Goal: Information Seeking & Learning: Find specific fact

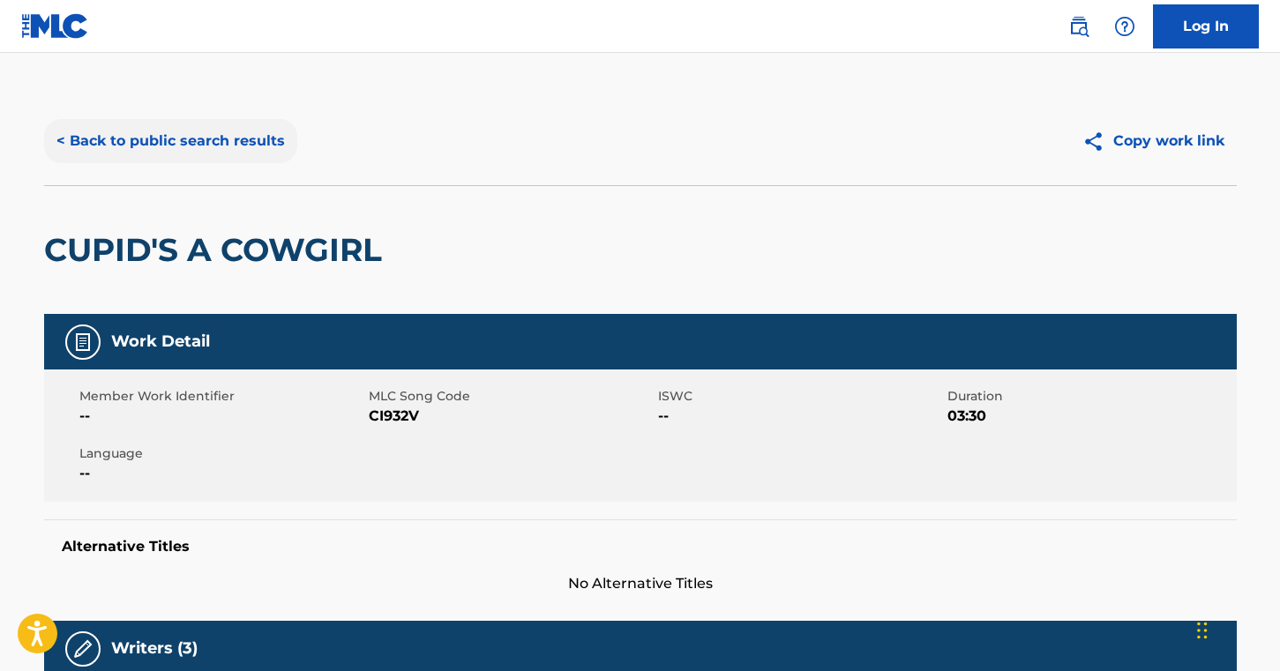
click at [229, 140] on button "< Back to public search results" at bounding box center [170, 141] width 253 height 44
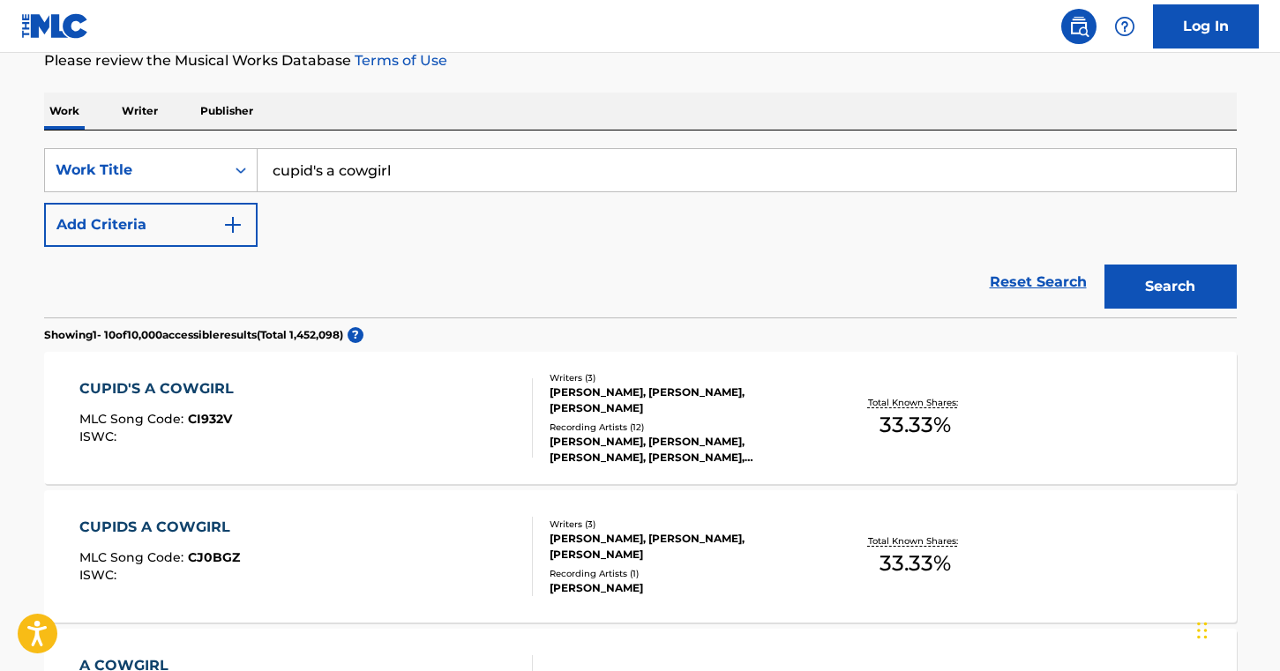
click at [378, 178] on input "cupid's a cowgirl" at bounding box center [747, 170] width 978 height 42
type input "i got spirit"
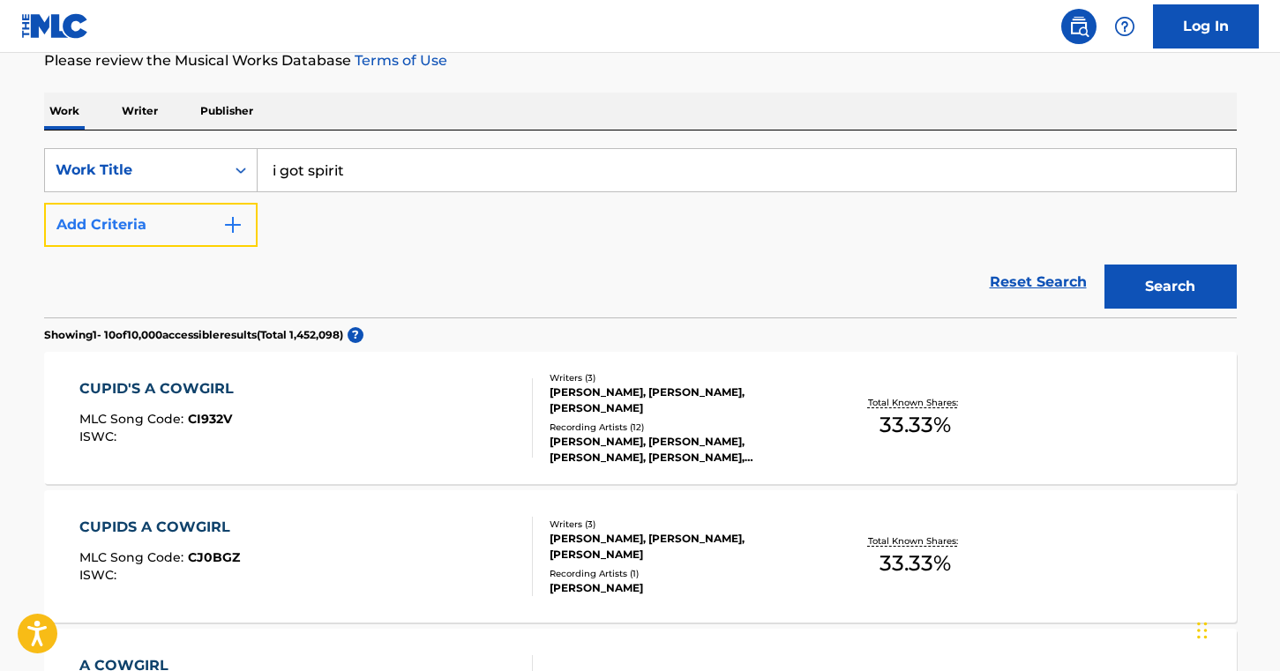
click at [214, 226] on button "Add Criteria" at bounding box center [151, 225] width 214 height 44
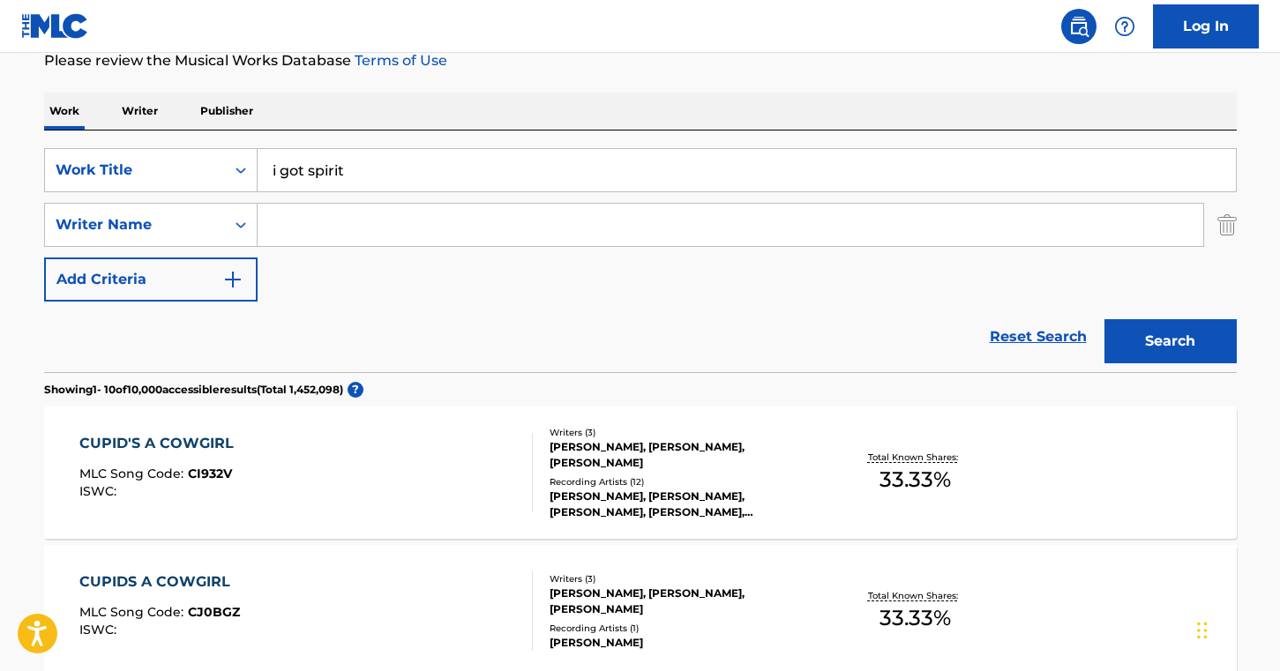
click at [326, 214] on input "Search Form" at bounding box center [731, 225] width 946 height 42
type input "[PERSON_NAME]"
click at [1105, 319] on button "Search" at bounding box center [1171, 341] width 132 height 44
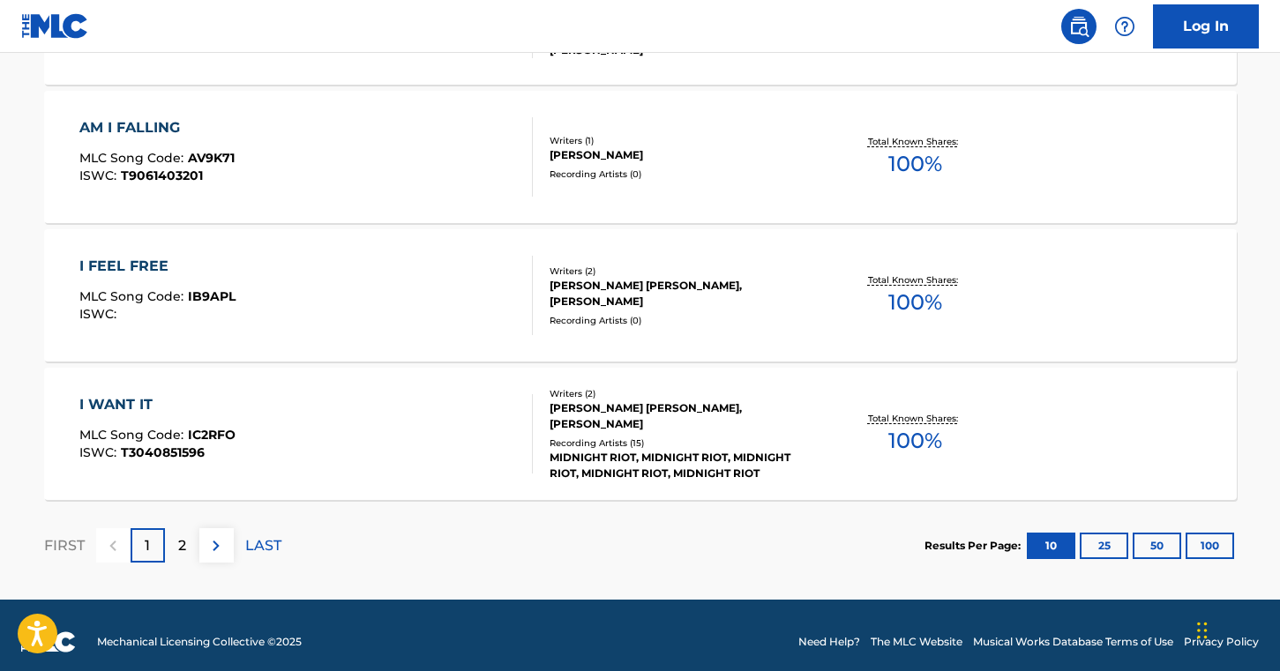
scroll to position [1543, 0]
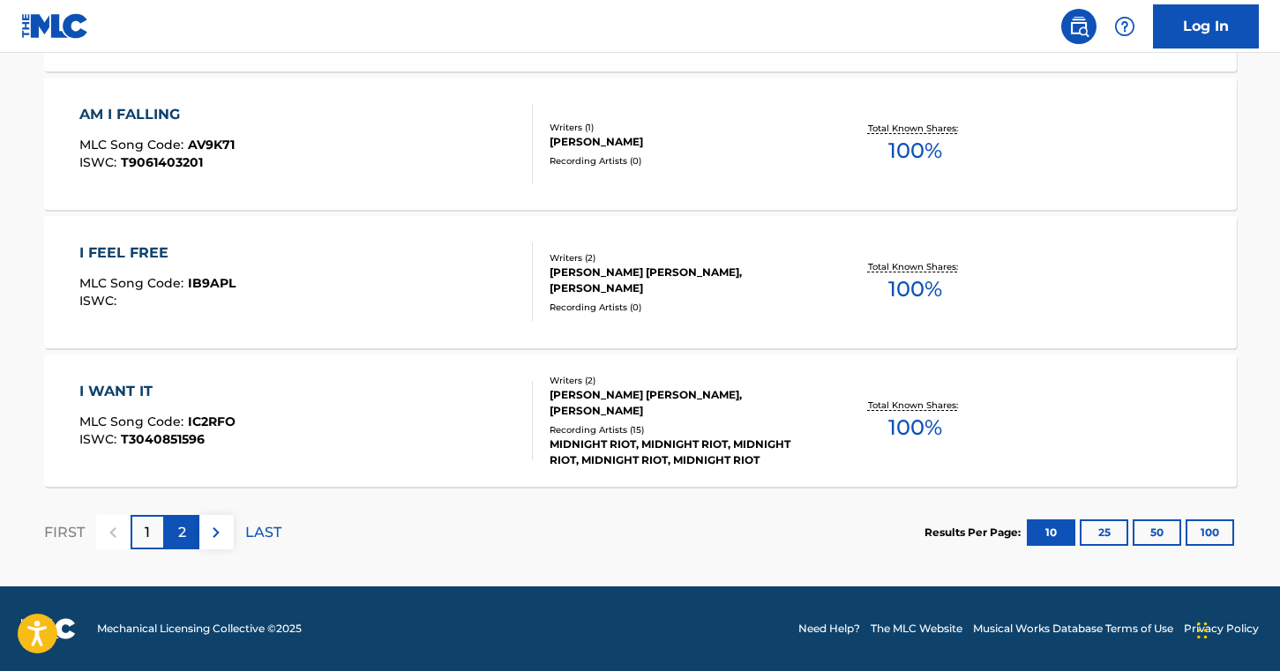
click at [188, 530] on div "2" at bounding box center [182, 532] width 34 height 34
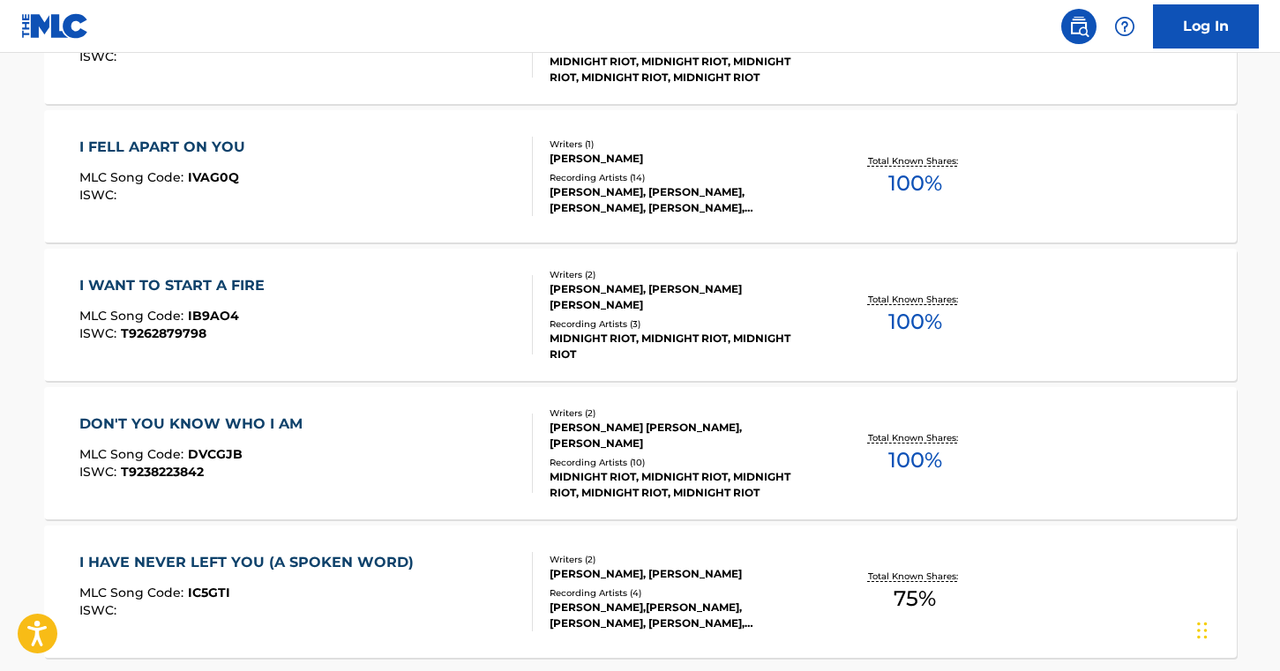
scroll to position [1398, 0]
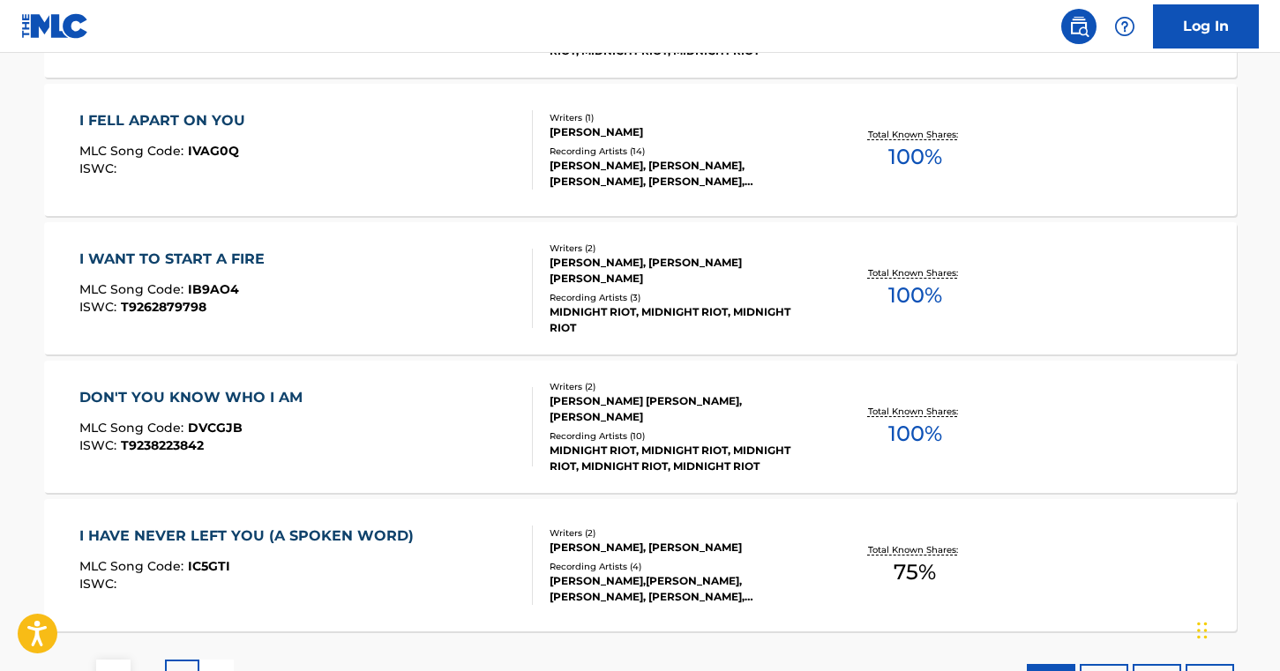
click at [440, 287] on div "I WANT TO START A FIRE MLC Song Code : IB9AO4 ISWC : T9262879798" at bounding box center [305, 288] width 453 height 79
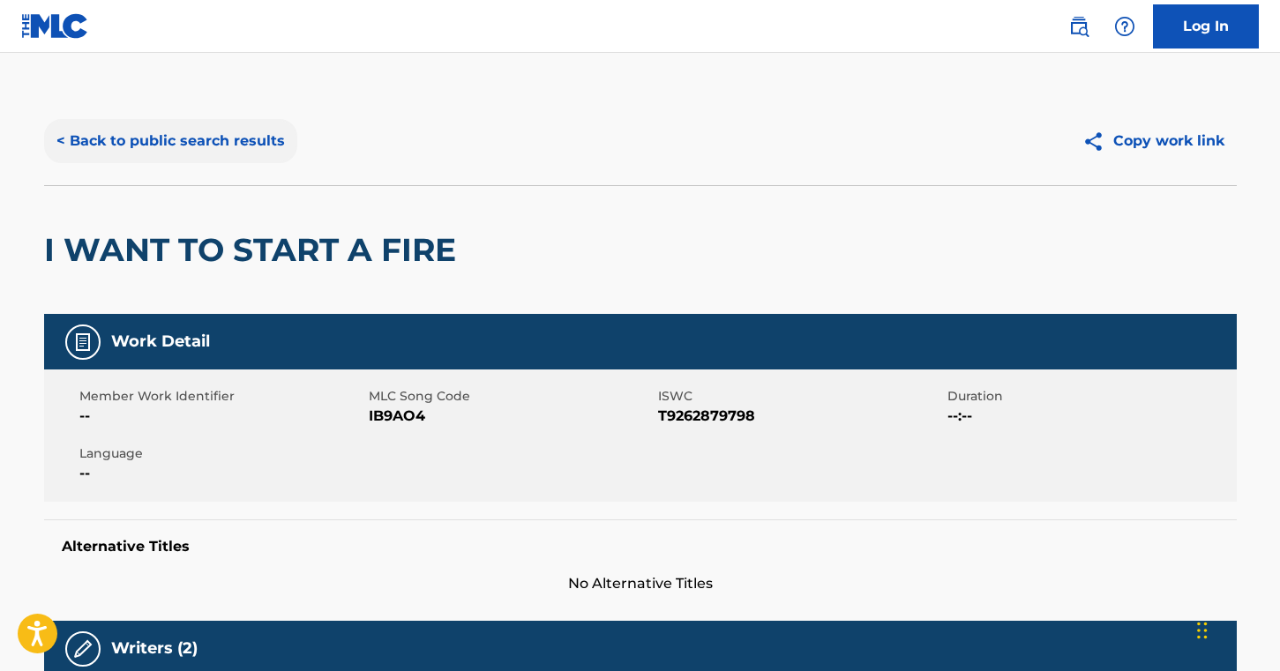
click at [223, 131] on button "< Back to public search results" at bounding box center [170, 141] width 253 height 44
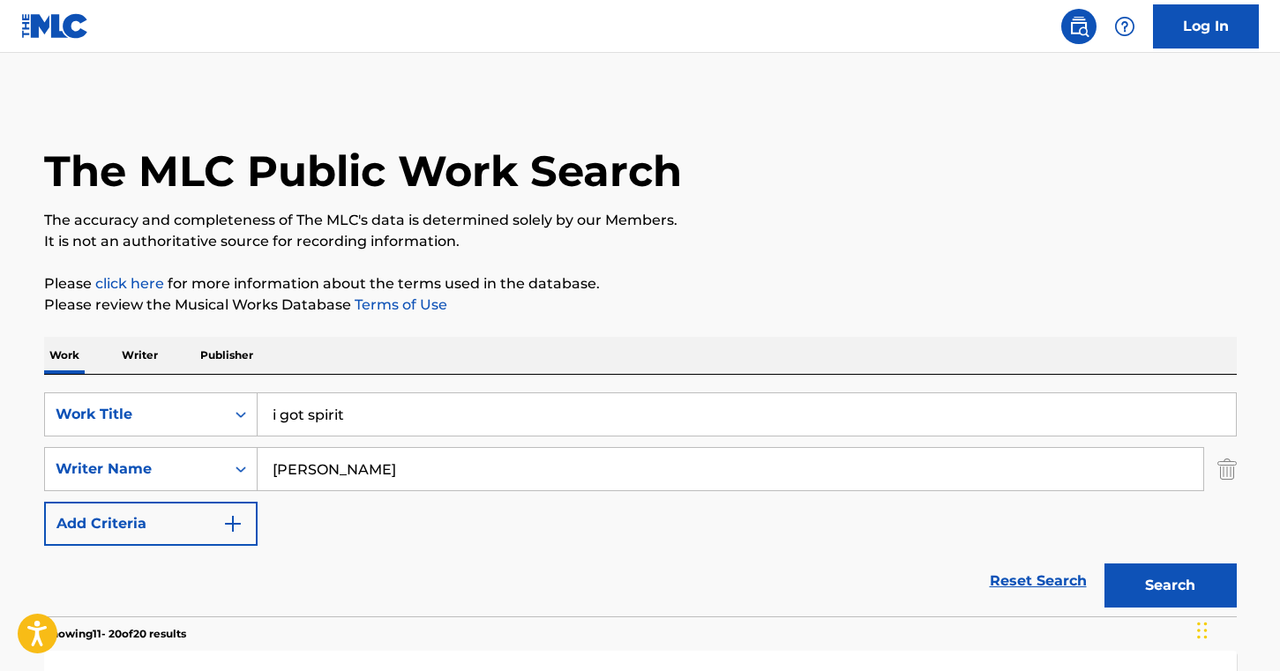
click at [334, 401] on input "i got spirit" at bounding box center [747, 415] width 978 height 42
type input "black balloons"
click at [311, 469] on input "[PERSON_NAME]" at bounding box center [731, 469] width 946 height 42
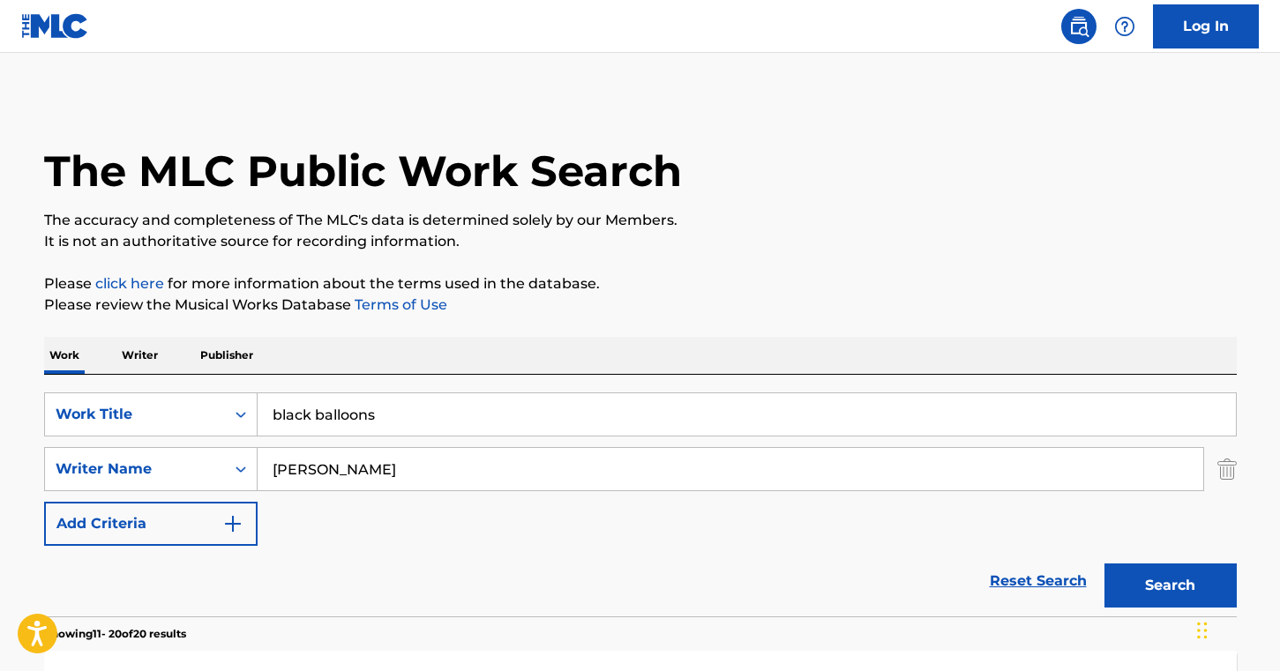
click at [311, 469] on input "[PERSON_NAME]" at bounding box center [731, 469] width 946 height 42
paste input "[PERSON_NAME]"
click at [1144, 581] on button "Search" at bounding box center [1171, 586] width 132 height 44
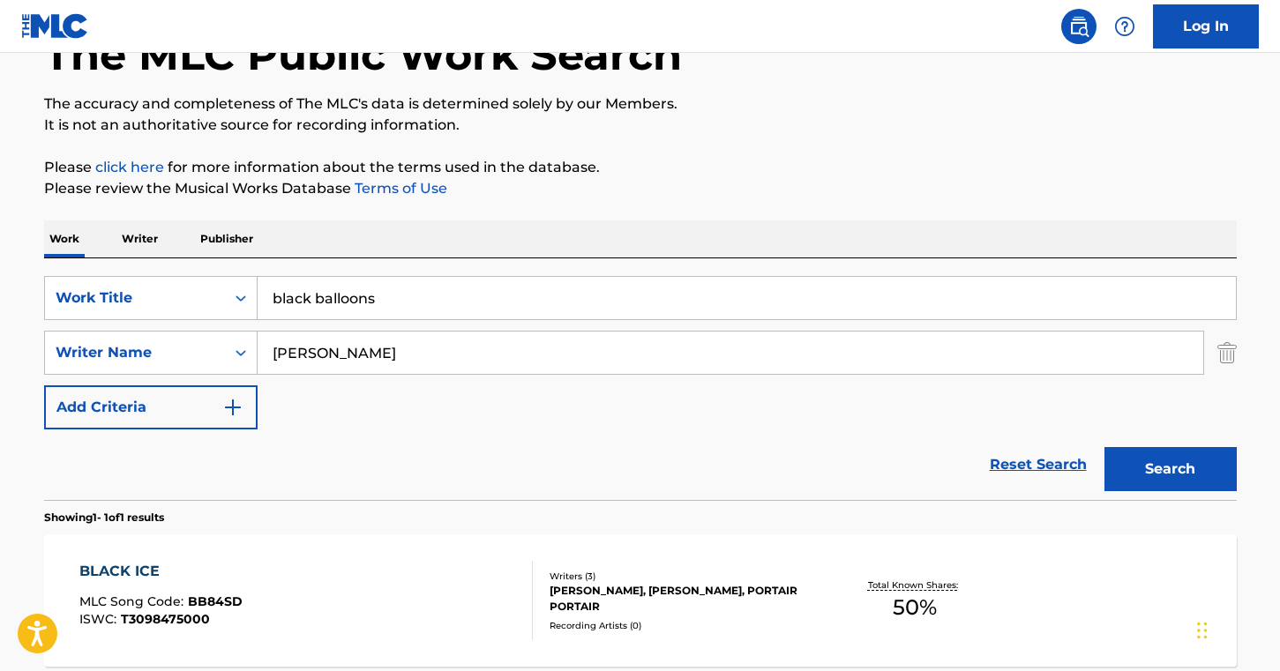
scroll to position [289, 0]
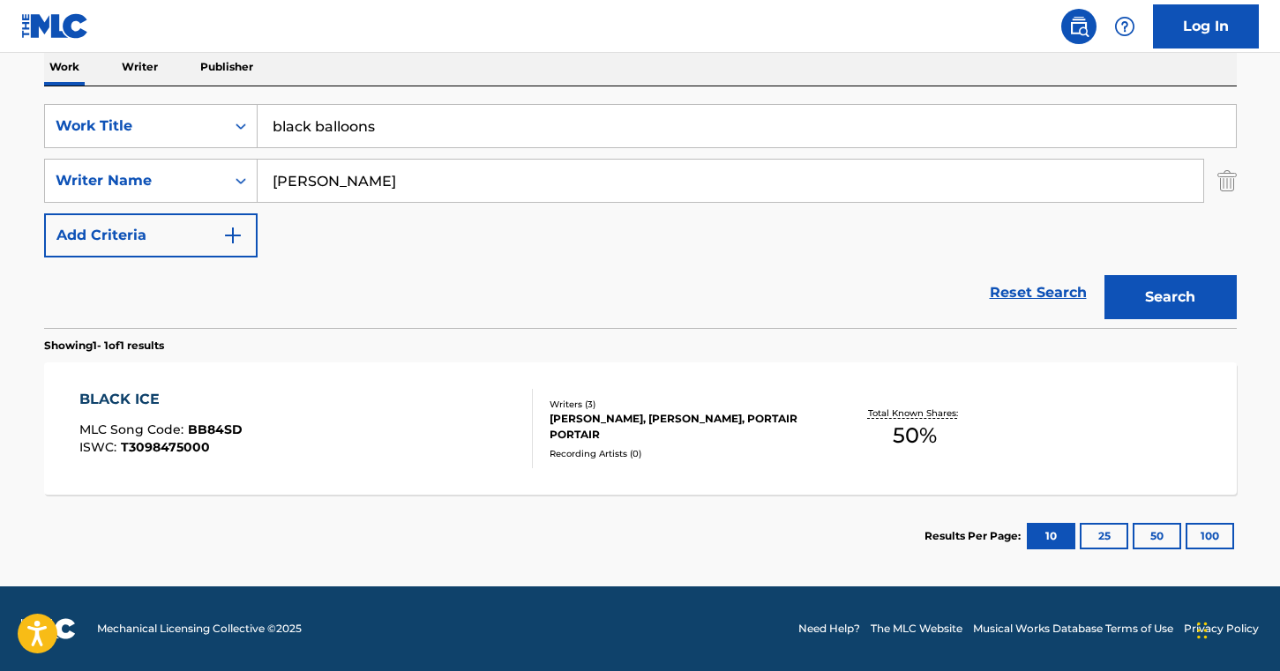
click at [274, 185] on input "[PERSON_NAME]" at bounding box center [731, 181] width 946 height 42
type input "[PERSON_NAME]"
click at [1105, 275] on button "Search" at bounding box center [1171, 297] width 132 height 44
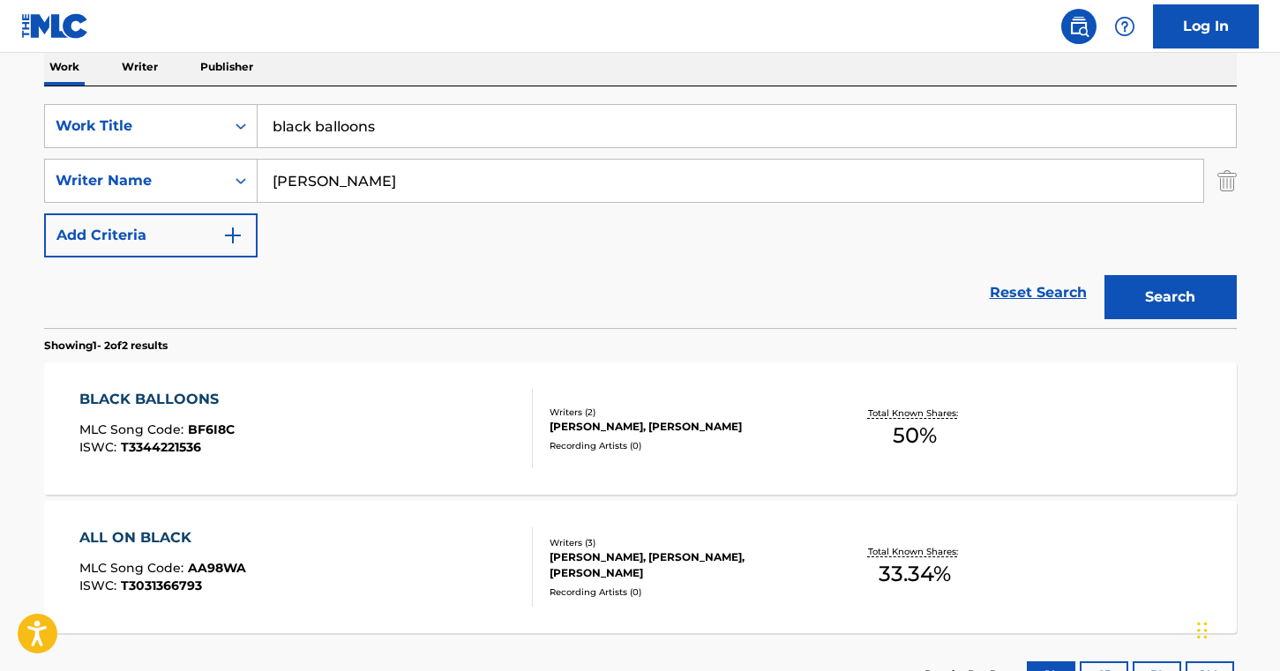
click at [316, 383] on div "BLACK BALLOONS MLC Song Code : BF6I8C ISWC : T3344221536 Writers ( 2 ) [PERSON_…" at bounding box center [640, 429] width 1193 height 132
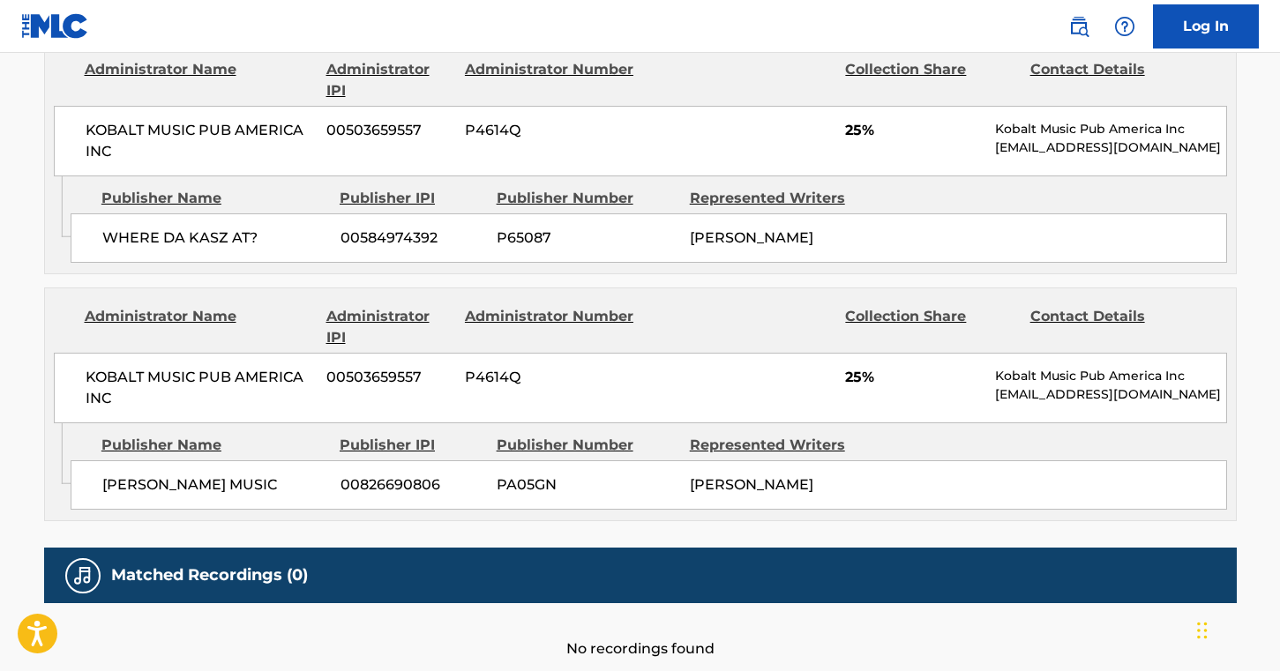
scroll to position [857, 0]
